Goal: Task Accomplishment & Management: Use online tool/utility

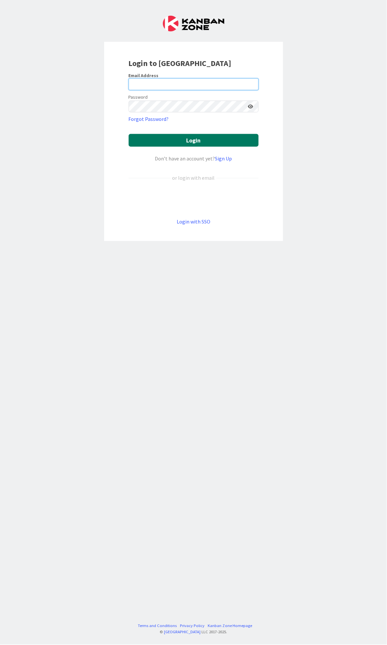
type input "[PERSON_NAME][EMAIL_ADDRESS][PERSON_NAME][DOMAIN_NAME]"
click at [220, 140] on button "Login" at bounding box center [194, 140] width 130 height 13
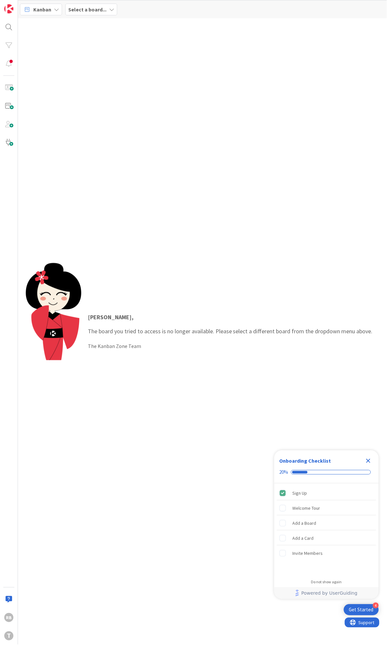
click at [84, 15] on div "Select a board..." at bounding box center [91, 10] width 52 height 12
click at [91, 61] on div "Development & Quality Assurance 13" at bounding box center [121, 65] width 100 height 12
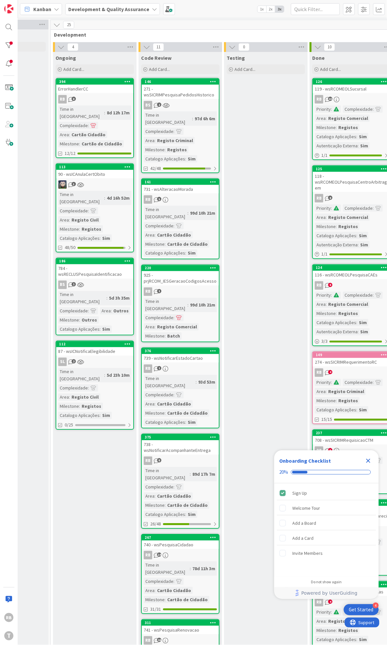
click at [184, 125] on div "Time in Column : 97d 6h 6m Complexidade : Area : Registo Criminal Milestone : R…" at bounding box center [180, 136] width 73 height 51
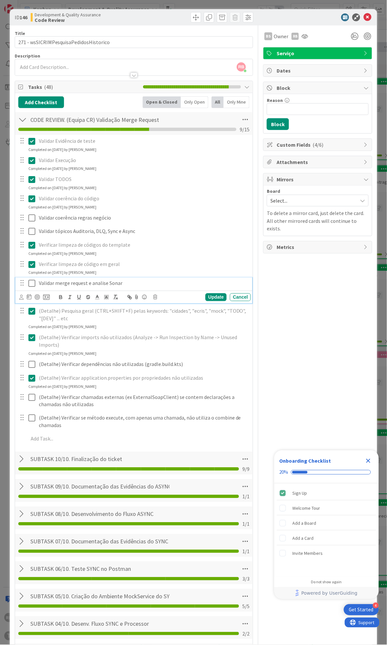
click at [32, 285] on icon at bounding box center [31, 283] width 7 height 8
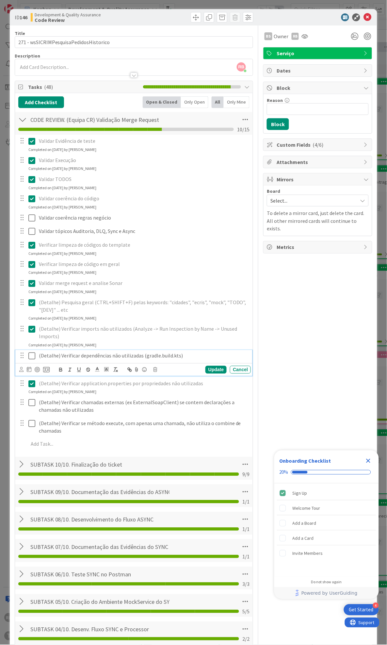
click at [32, 355] on icon at bounding box center [31, 356] width 7 height 8
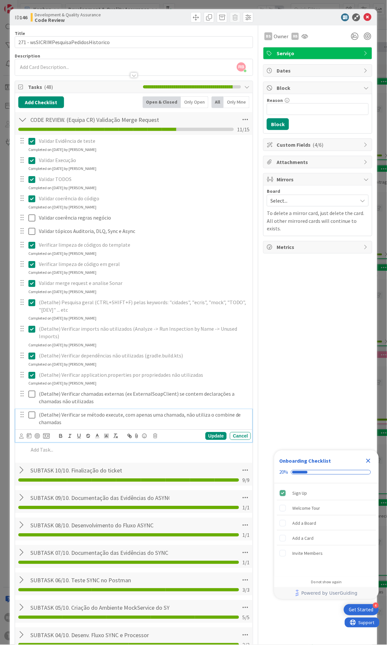
drag, startPoint x: 30, startPoint y: 414, endPoint x: 37, endPoint y: 414, distance: 6.5
click at [30, 414] on icon at bounding box center [31, 415] width 7 height 8
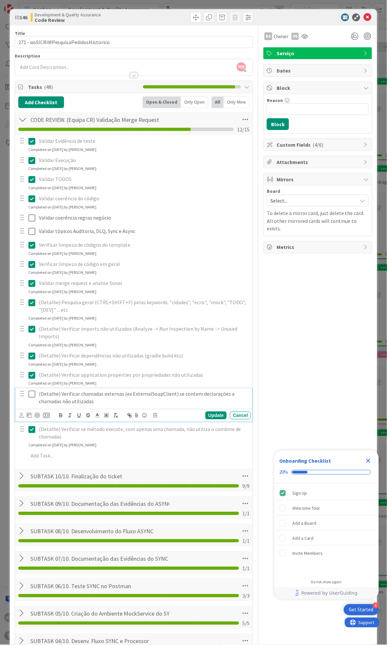
click at [154, 395] on p "(Detalhe) Verificar chamadas externas (ex ExternalSoapClient) se contem declara…" at bounding box center [143, 397] width 209 height 15
copy p "ExternalSoapClient"
click at [31, 395] on icon at bounding box center [31, 394] width 7 height 8
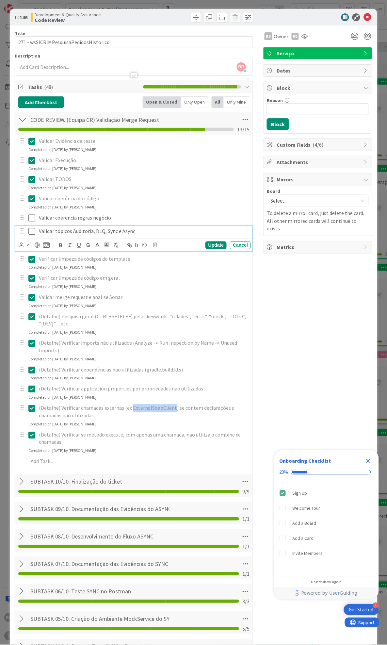
click at [31, 231] on icon at bounding box center [31, 232] width 7 height 8
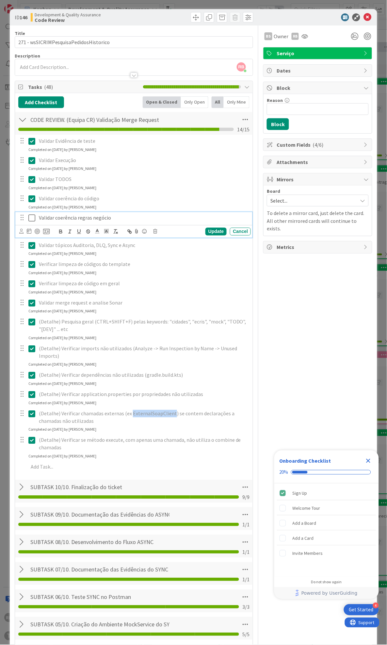
click at [31, 216] on icon at bounding box center [31, 218] width 7 height 8
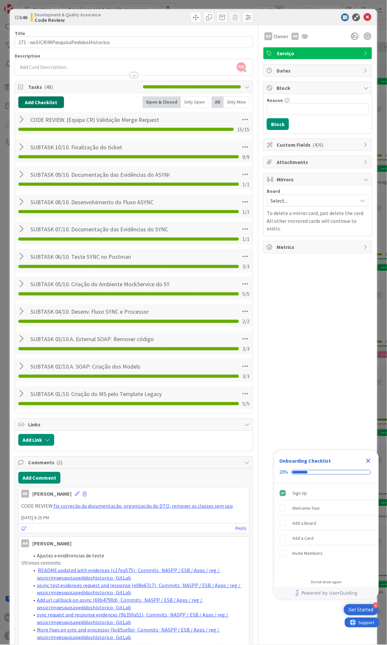
click at [45, 100] on button "Add Checklist" at bounding box center [41, 102] width 46 height 12
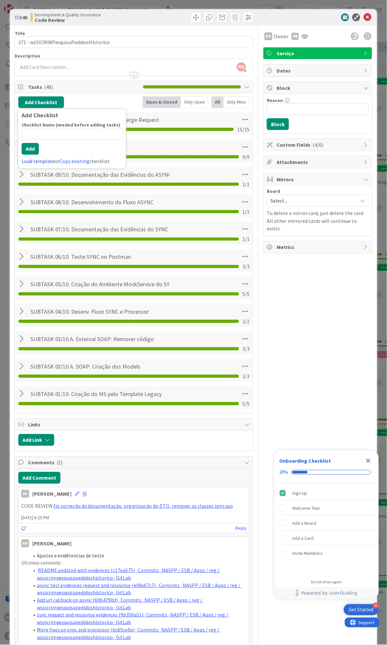
click at [33, 162] on link "Load template" at bounding box center [38, 161] width 33 height 7
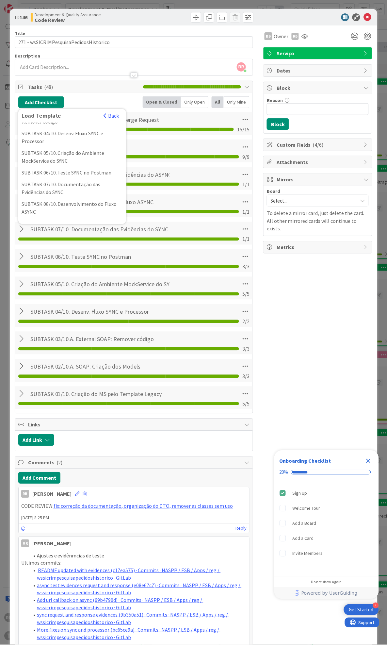
scroll to position [204, 0]
click at [64, 201] on div "DEPLOY. (Equipa DEV) Merge Request após Review" at bounding box center [72, 191] width 108 height 20
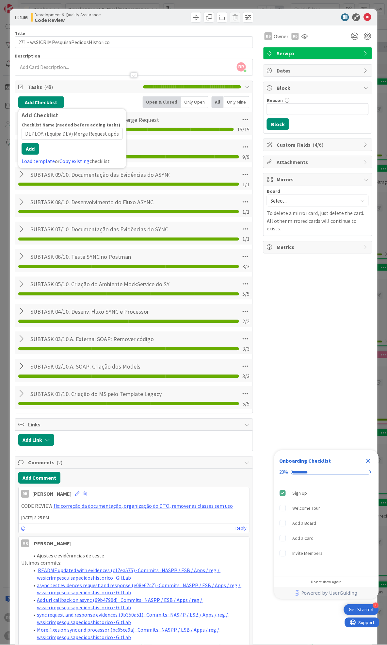
scroll to position [0, 15]
click at [33, 154] on button "Add" at bounding box center [30, 149] width 17 height 12
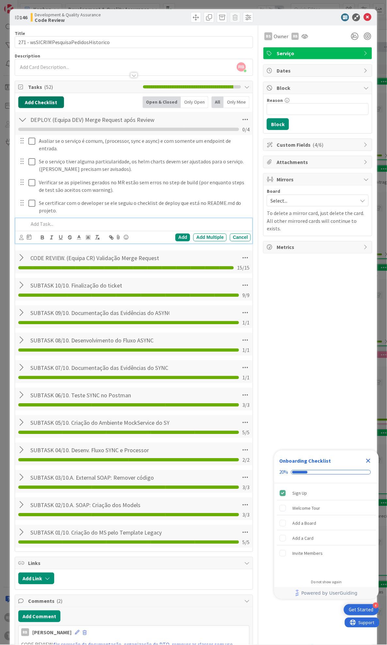
click at [45, 101] on button "Add Checklist" at bounding box center [41, 102] width 46 height 12
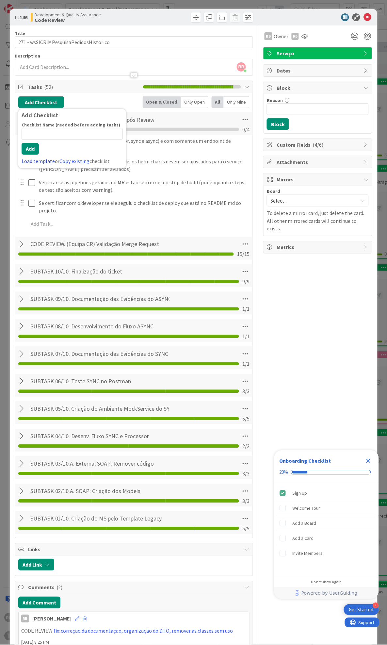
click at [38, 161] on link "Load template" at bounding box center [38, 161] width 33 height 7
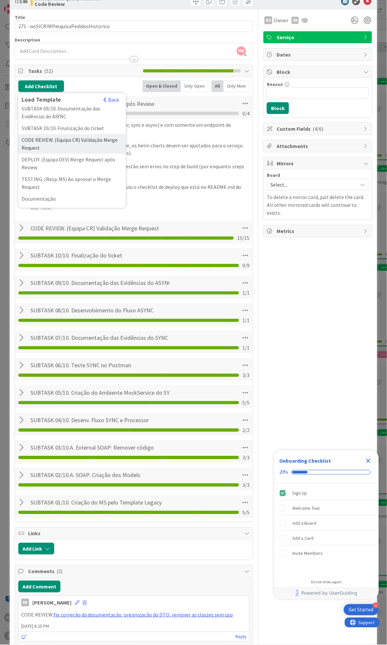
scroll to position [57, 0]
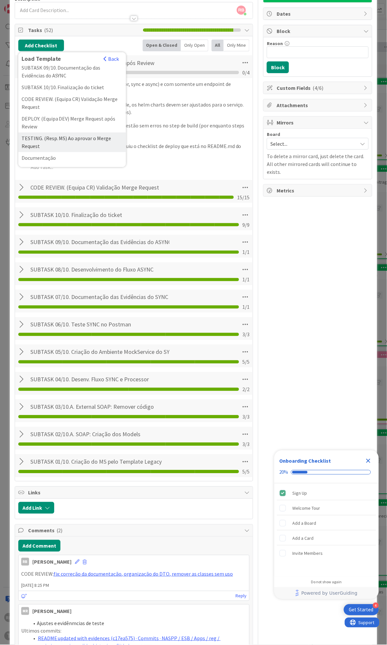
click at [63, 136] on div "TESTING. (Resp. MS) Ao aprovar o Merge Request" at bounding box center [72, 143] width 108 height 20
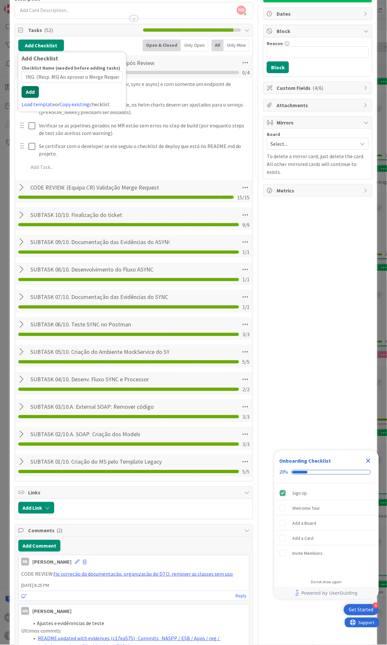
scroll to position [0, 0]
click at [34, 101] on div "Checklist Name (needed before adding tasks) 46 / 64 TESTING. (Resp. MS) Ao apro…" at bounding box center [72, 86] width 101 height 43
click at [30, 94] on button "Add" at bounding box center [30, 92] width 17 height 12
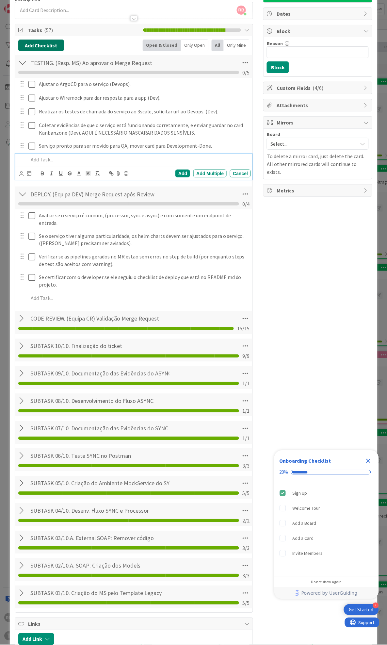
click at [31, 45] on button "Add Checklist" at bounding box center [41, 46] width 46 height 12
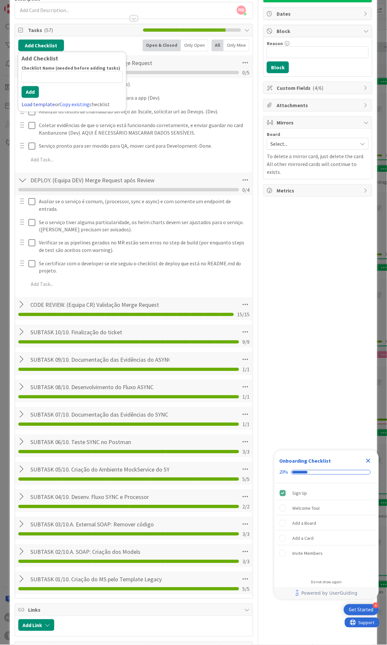
click at [35, 103] on link "Load template" at bounding box center [38, 104] width 33 height 7
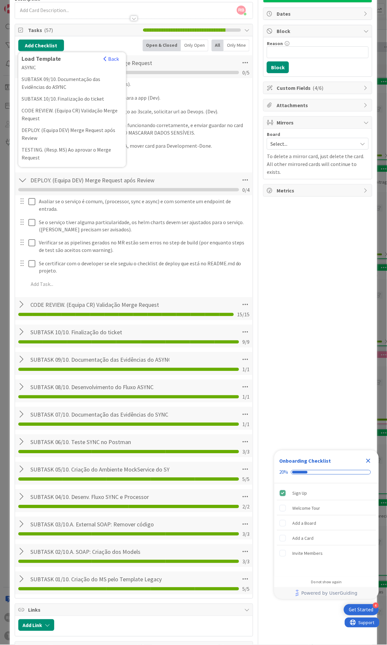
scroll to position [231, 0]
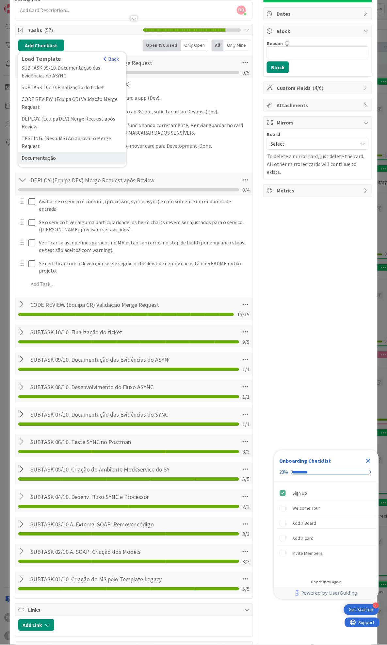
click at [40, 159] on div "Documentação" at bounding box center [72, 158] width 108 height 12
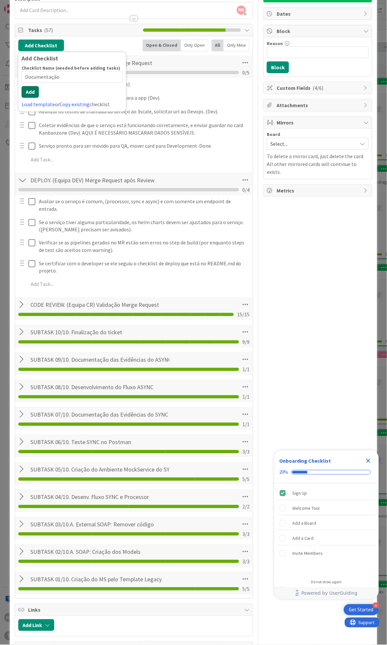
click at [30, 96] on button "Add" at bounding box center [30, 92] width 17 height 12
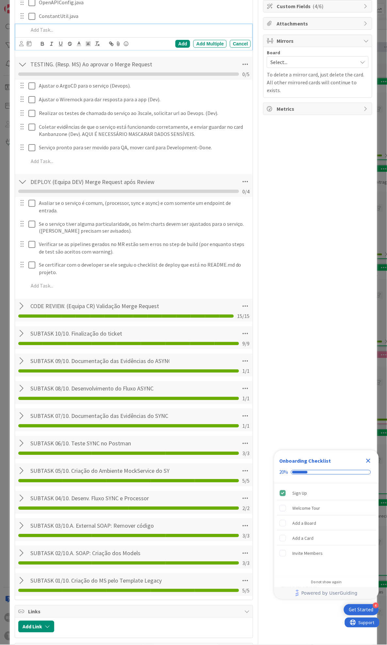
scroll to position [57, 0]
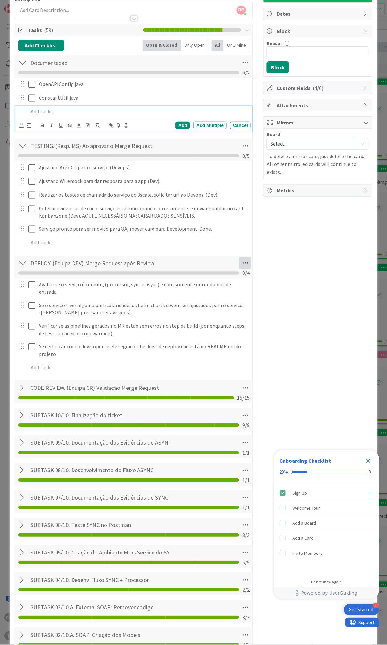
click at [239, 263] on icon at bounding box center [245, 263] width 12 height 12
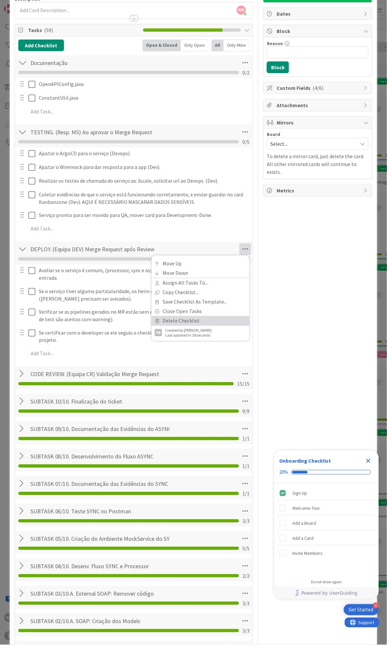
click at [188, 321] on link "Delete Checklist" at bounding box center [200, 320] width 98 height 9
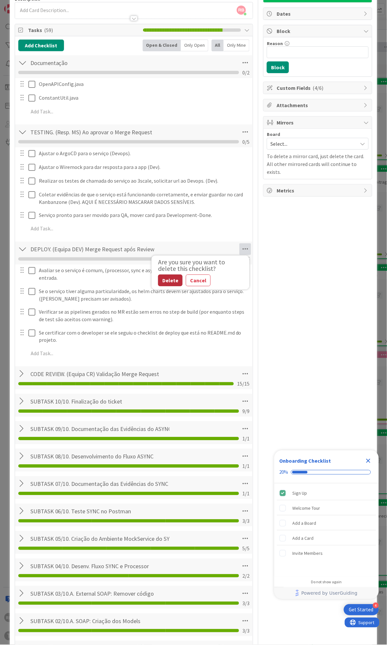
click at [166, 279] on button "Delete" at bounding box center [170, 281] width 24 height 12
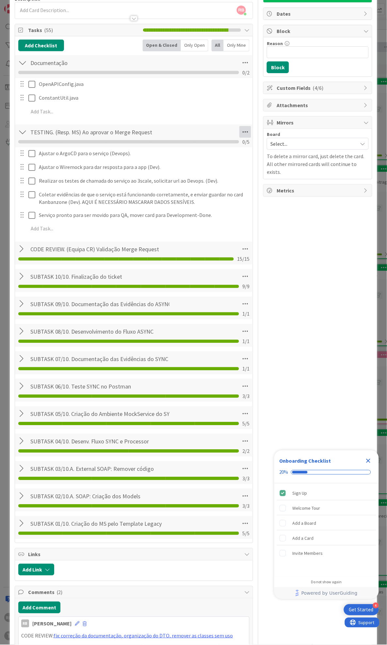
click at [239, 133] on icon at bounding box center [245, 132] width 12 height 12
click at [164, 203] on link "Delete Checklist" at bounding box center [200, 203] width 98 height 9
click at [168, 162] on button "Delete" at bounding box center [170, 163] width 24 height 12
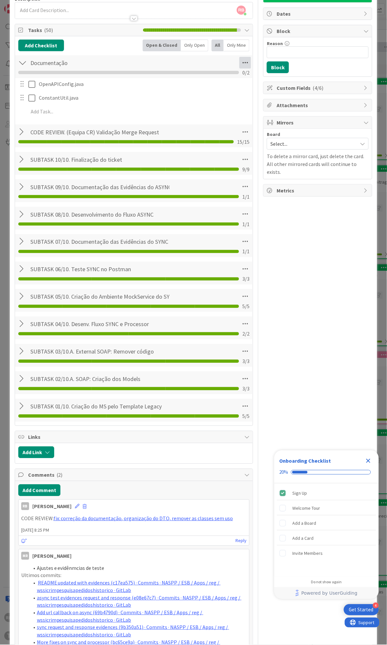
click at [239, 62] on icon at bounding box center [245, 63] width 12 height 12
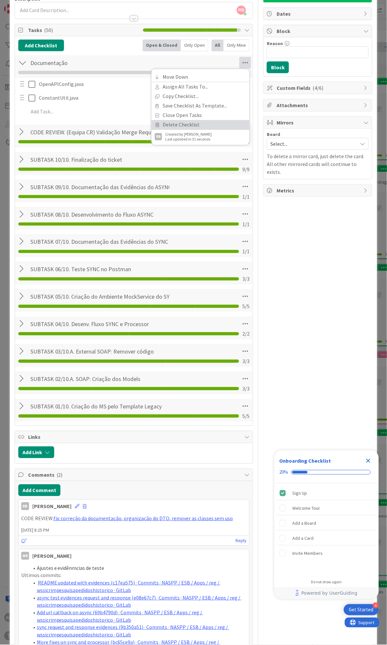
click at [168, 125] on link "Delete Checklist" at bounding box center [200, 124] width 98 height 9
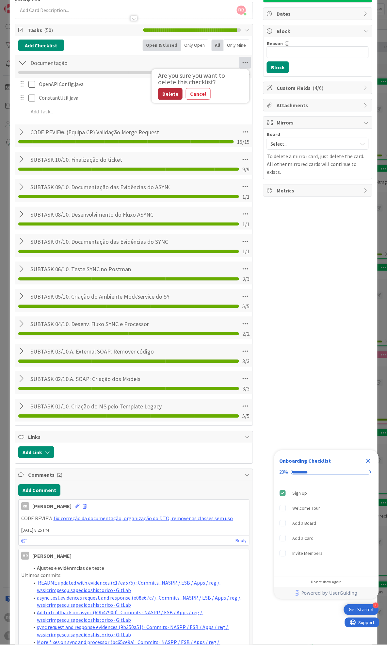
click at [167, 90] on button "Delete" at bounding box center [170, 94] width 24 height 12
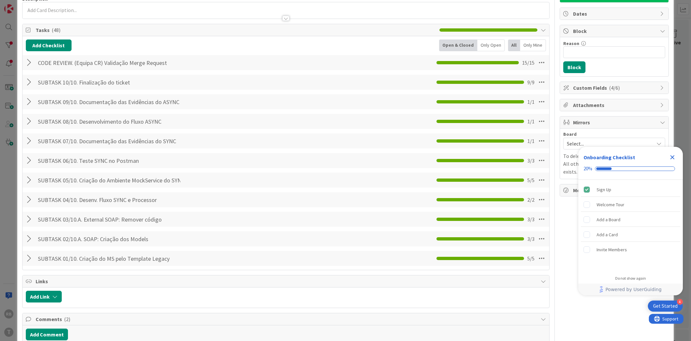
scroll to position [0, 66]
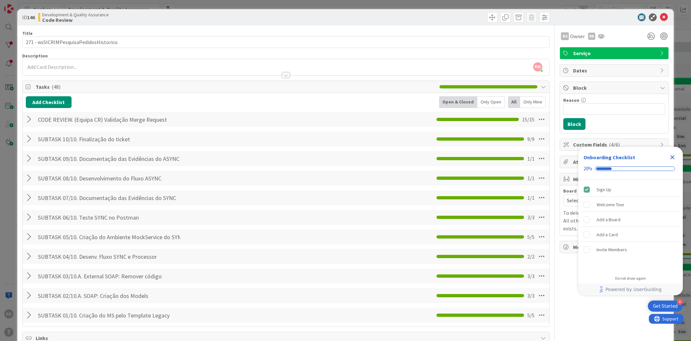
scroll to position [57, 0]
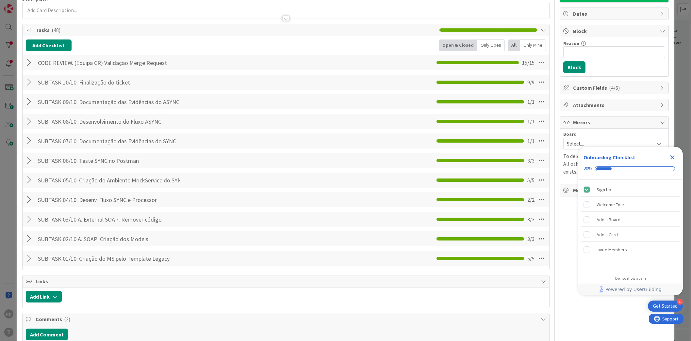
click at [460, 6] on div at bounding box center [286, 10] width 526 height 16
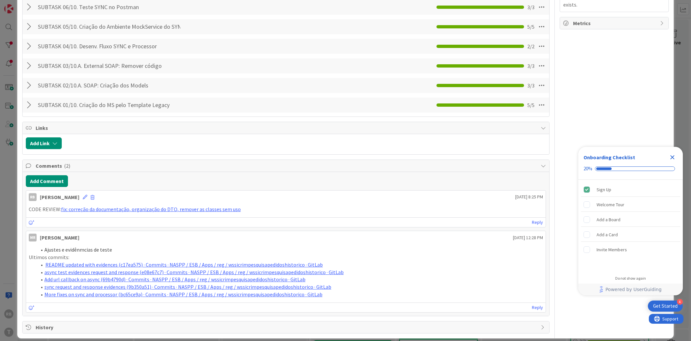
scroll to position [231, 0]
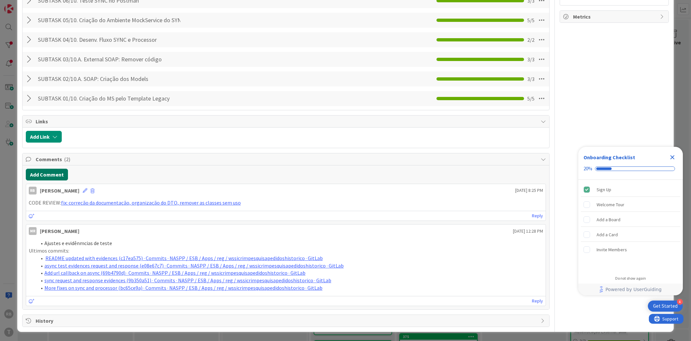
click at [39, 173] on button "Add Comment" at bounding box center [47, 175] width 42 height 12
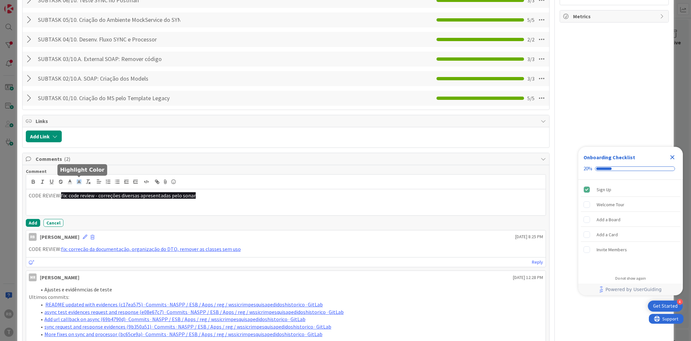
click at [80, 182] on icon at bounding box center [79, 182] width 6 height 6
click at [80, 196] on span at bounding box center [79, 196] width 5 height 5
click at [71, 181] on icon at bounding box center [70, 182] width 6 height 6
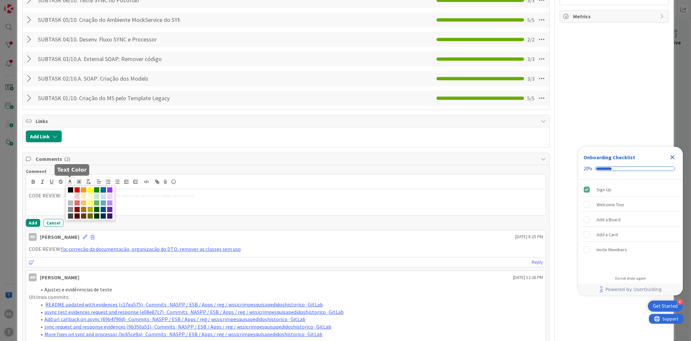
click at [103, 191] on span at bounding box center [103, 189] width 5 height 5
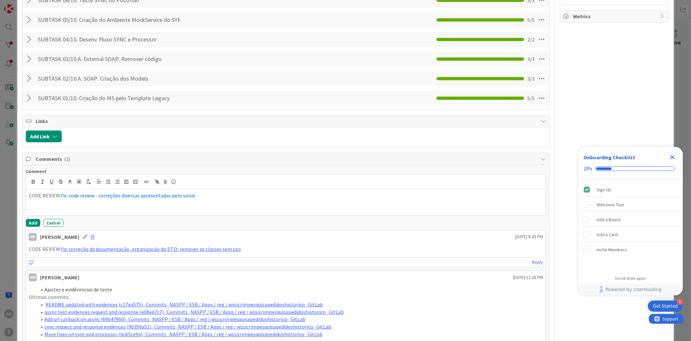
click at [209, 202] on div "CODE REVIEW: fix: code review - correções diversas apresentadas pelo sonar" at bounding box center [285, 202] width 519 height 26
click at [30, 225] on button "Add" at bounding box center [33, 223] width 14 height 8
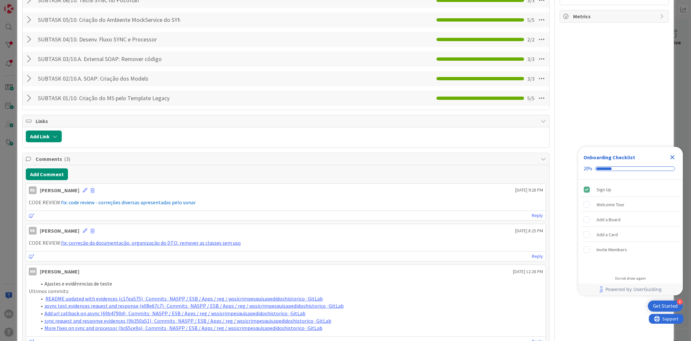
click at [183, 202] on span "fix: code review - correções diversas apresentadas pelo sonar" at bounding box center [128, 202] width 135 height 7
drag, startPoint x: 199, startPoint y: 204, endPoint x: 60, endPoint y: 199, distance: 139.2
click at [60, 199] on p "CODE REVIEW: fix: code review - correções diversas apresentadas pelo sonar" at bounding box center [286, 203] width 514 height 8
click at [83, 191] on icon at bounding box center [85, 190] width 5 height 5
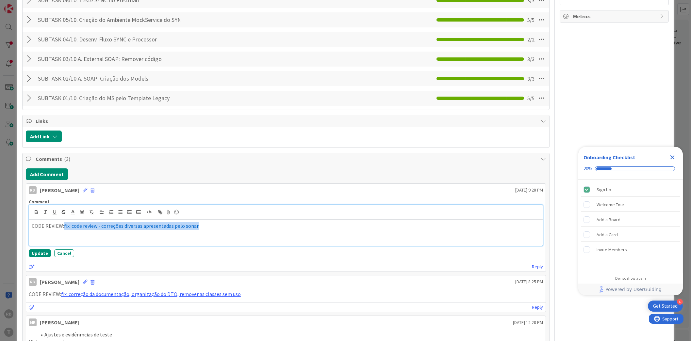
drag, startPoint x: 201, startPoint y: 227, endPoint x: 63, endPoint y: 224, distance: 138.2
click at [63, 224] on p "CODE REVIEW: fix: code review - correções diversas apresentadas pelo sonar" at bounding box center [286, 226] width 508 height 8
drag, startPoint x: 202, startPoint y: 227, endPoint x: 63, endPoint y: 229, distance: 138.8
click at [63, 229] on p "CODE REVIEW: fix: code review - correções diversas apresentadas pelo sonar" at bounding box center [286, 226] width 508 height 8
click at [80, 213] on icon at bounding box center [82, 212] width 6 height 6
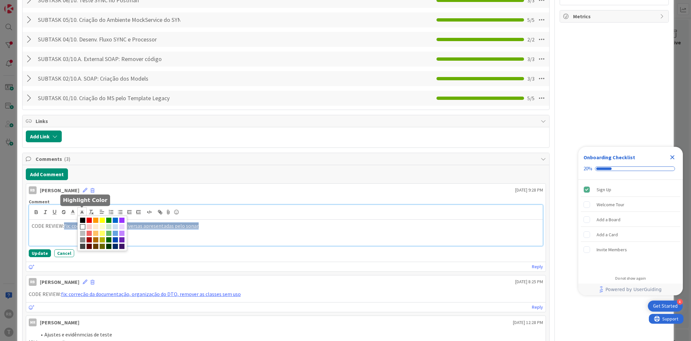
click at [82, 226] on span at bounding box center [82, 226] width 5 height 5
click at [72, 213] on icon at bounding box center [73, 212] width 6 height 6
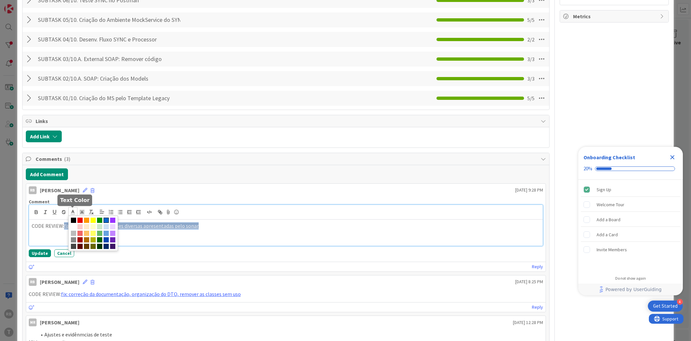
click at [105, 221] on span at bounding box center [106, 220] width 5 height 5
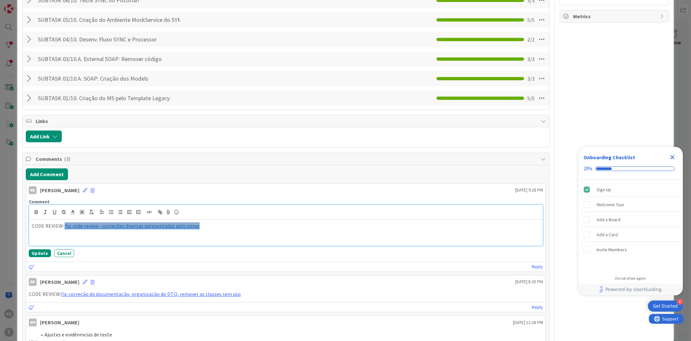
click at [235, 232] on div "CODE REVIEW: fix: code review - correções diversas apresentadas pelo sonar" at bounding box center [285, 233] width 513 height 26
drag, startPoint x: 208, startPoint y: 227, endPoint x: 62, endPoint y: 224, distance: 146.3
click at [62, 224] on p "CODE REVIEW: fix: code review - correções diversas apresentadas pelo sonar" at bounding box center [286, 226] width 508 height 8
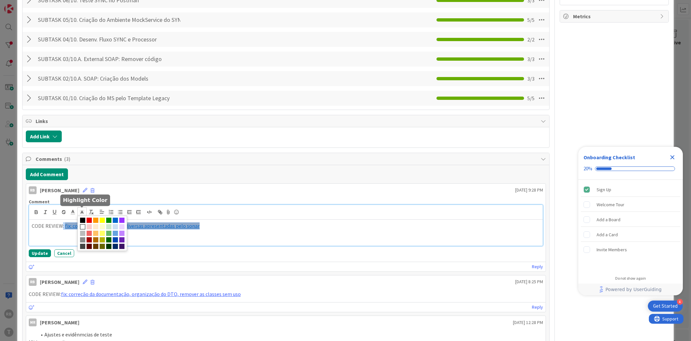
click at [81, 210] on icon at bounding box center [82, 212] width 6 height 6
click at [82, 227] on span at bounding box center [82, 226] width 5 height 5
click at [67, 234] on div "CODE REVIEW: fix: code review - correções diversas apresentadas pelo sonar" at bounding box center [285, 233] width 513 height 26
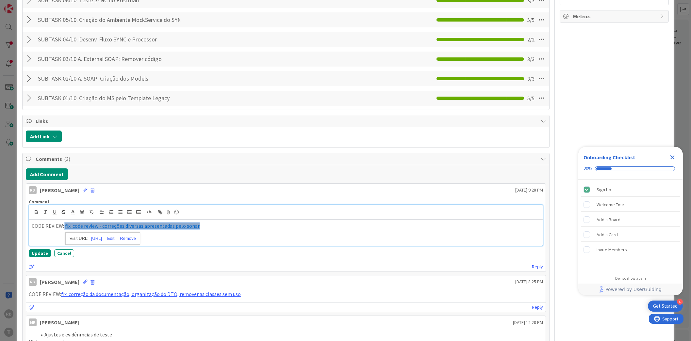
drag, startPoint x: 205, startPoint y: 228, endPoint x: 63, endPoint y: 226, distance: 141.7
click at [63, 226] on p "CODE REVIEW: fix: code review - correções diversas apresentadas pelo sonar" at bounding box center [286, 226] width 508 height 8
click at [82, 211] on polyline at bounding box center [82, 212] width 2 height 3
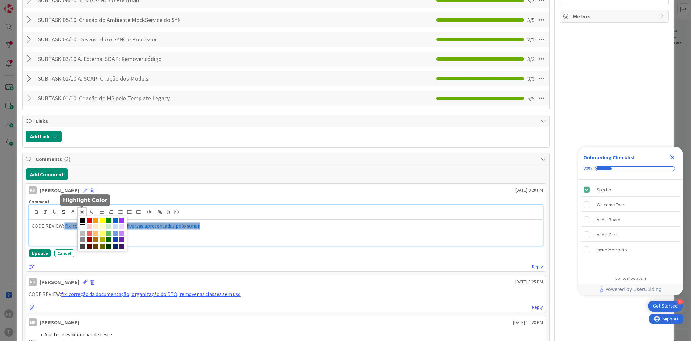
click at [82, 226] on span at bounding box center [82, 226] width 5 height 5
click at [84, 228] on span at bounding box center [82, 226] width 5 height 5
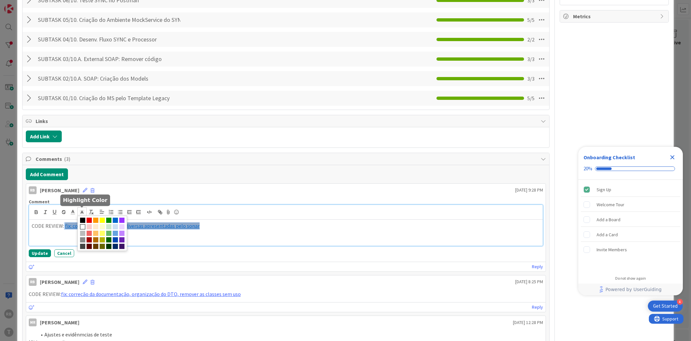
click at [84, 228] on span at bounding box center [82, 226] width 5 height 5
click at [194, 227] on link "fix: code review - correções diversas apresentadas pelo sonar" at bounding box center [132, 226] width 135 height 7
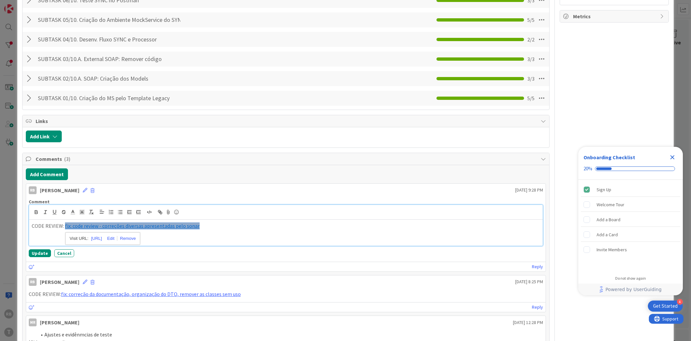
drag, startPoint x: 199, startPoint y: 228, endPoint x: 64, endPoint y: 227, distance: 134.8
click at [64, 227] on p "CODE REVIEW: fix: code review - correções diversas apresentadas pelo sonar" at bounding box center [286, 226] width 508 height 8
click at [85, 212] on icon at bounding box center [82, 212] width 6 height 6
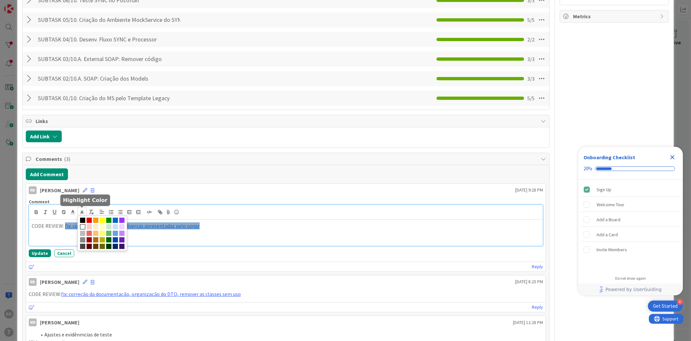
click at [85, 226] on span at bounding box center [82, 226] width 5 height 5
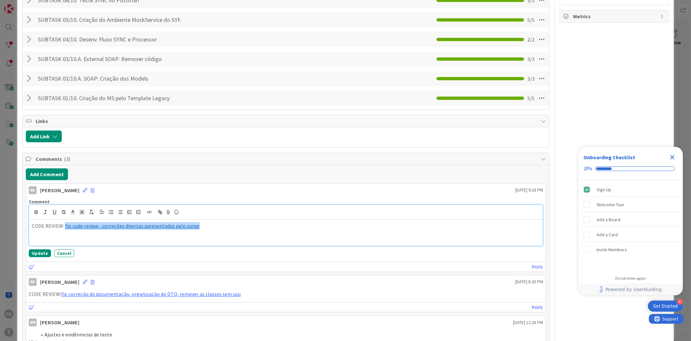
click at [222, 226] on p "CODE REVIEW: fix: code review - correções diversas apresentadas pelo sonar" at bounding box center [286, 226] width 508 height 8
click at [40, 252] on button "Update" at bounding box center [40, 253] width 22 height 8
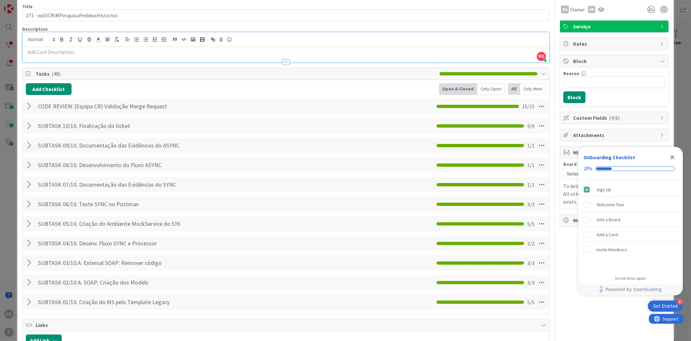
scroll to position [0, 0]
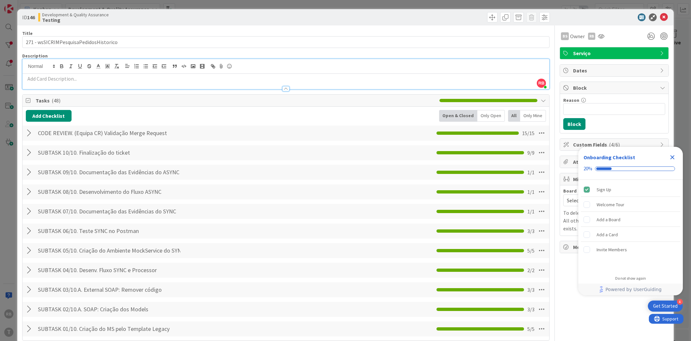
click at [27, 132] on div at bounding box center [30, 133] width 8 height 12
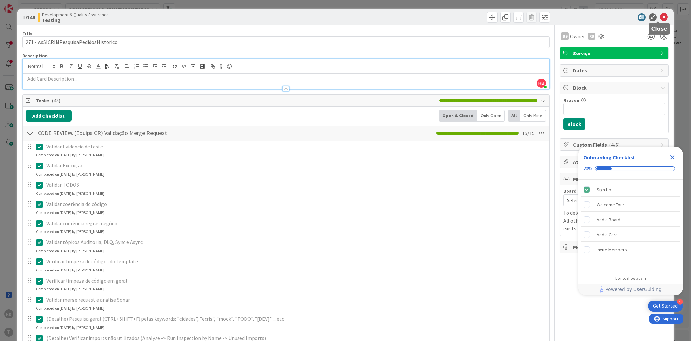
click at [660, 16] on icon at bounding box center [664, 17] width 8 height 8
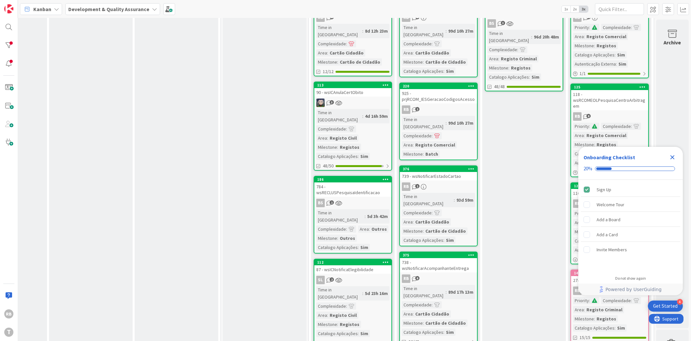
scroll to position [41, 66]
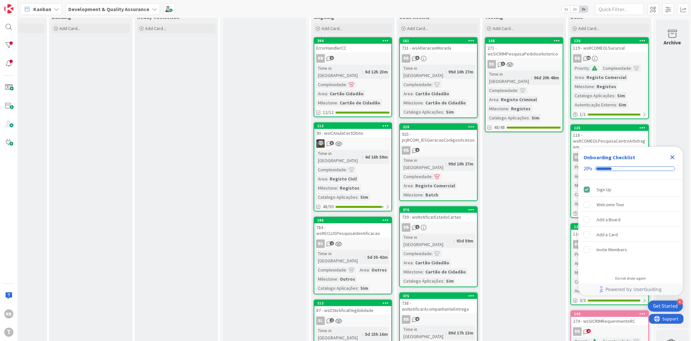
click at [671, 157] on icon "Close Checklist" at bounding box center [672, 157] width 4 height 4
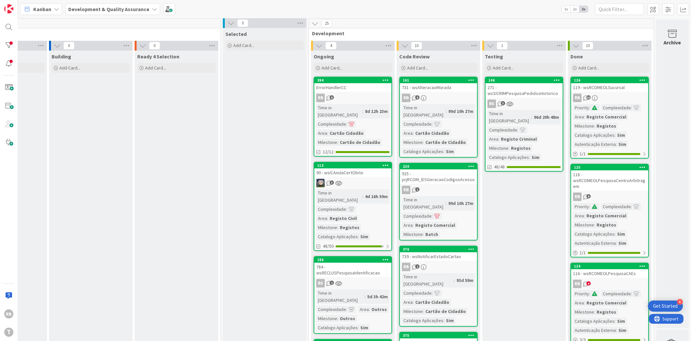
scroll to position [0, 66]
